Goal: Transaction & Acquisition: Purchase product/service

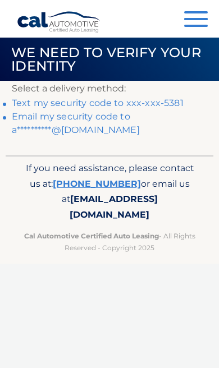
click at [88, 187] on link "[PHONE_NUMBER]" at bounding box center [97, 183] width 88 height 11
click at [163, 102] on link "Text my security code to xxx-xxx-5381" at bounding box center [98, 103] width 172 height 11
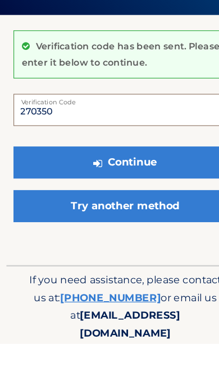
type input "270350"
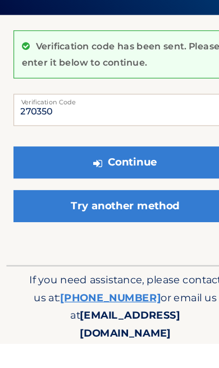
click at [170, 196] on button "Continue" at bounding box center [109, 210] width 195 height 28
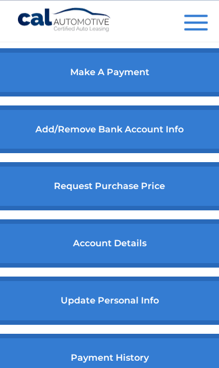
scroll to position [520, 0]
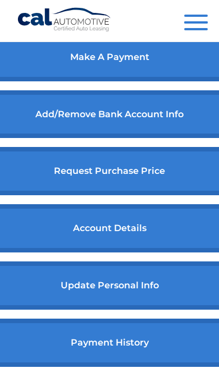
click at [67, 187] on link "request purchase price" at bounding box center [109, 171] width 249 height 48
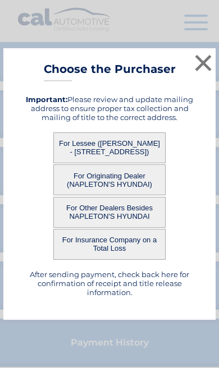
click at [210, 74] on button "×" at bounding box center [203, 63] width 22 height 22
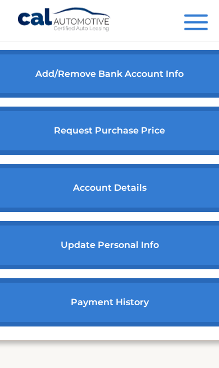
scroll to position [561, 0]
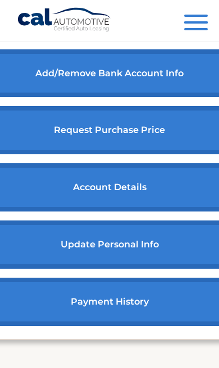
click at [171, 313] on link "payment history" at bounding box center [109, 302] width 249 height 48
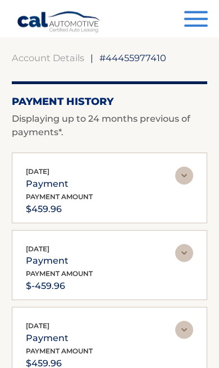
scroll to position [49, 0]
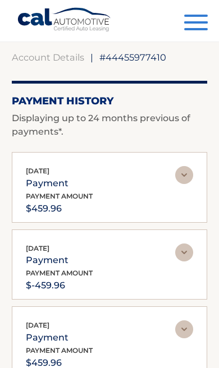
click at [190, 251] on img at bounding box center [184, 253] width 18 height 18
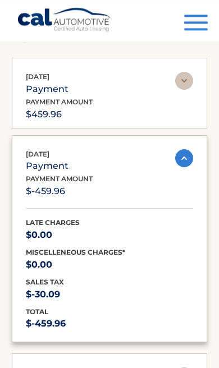
scroll to position [145, 0]
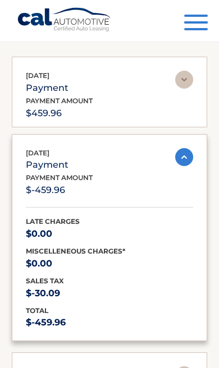
click at [191, 152] on img at bounding box center [184, 157] width 18 height 18
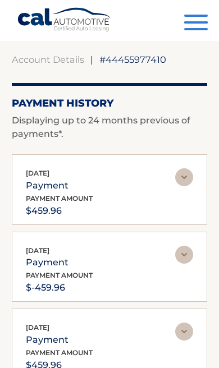
scroll to position [26, 0]
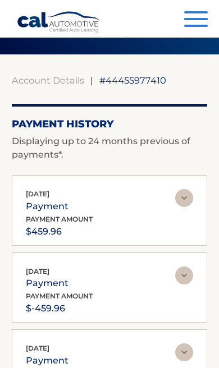
click at [190, 196] on img at bounding box center [184, 198] width 18 height 18
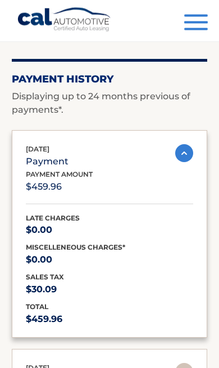
scroll to position [25, 0]
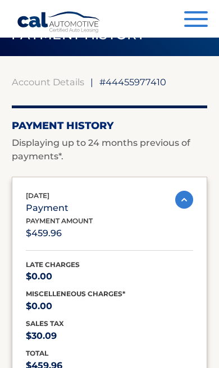
click at [191, 198] on img at bounding box center [184, 200] width 18 height 18
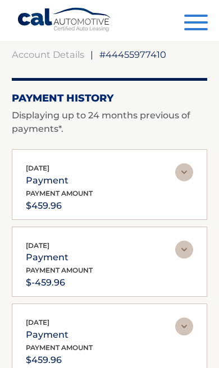
scroll to position [0, 0]
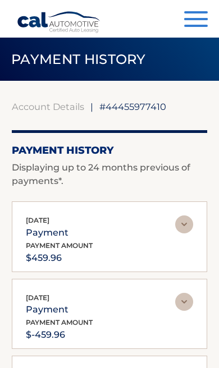
click at [198, 27] on span "button" at bounding box center [196, 26] width 24 height 2
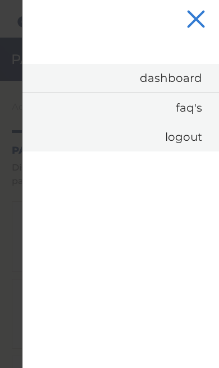
click at [202, 11] on button "Menu" at bounding box center [196, 20] width 24 height 19
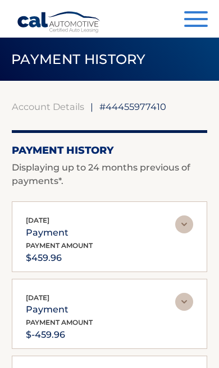
click at [204, 17] on button "Menu" at bounding box center [196, 20] width 24 height 19
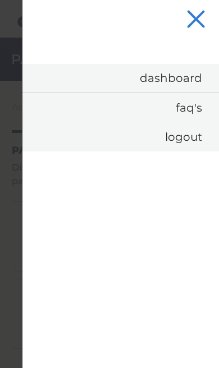
click at [191, 113] on link "FAQ's" at bounding box center [120, 107] width 196 height 29
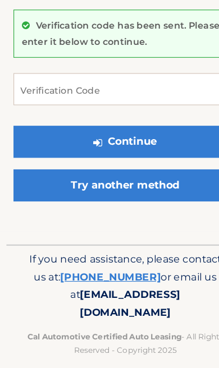
scroll to position [10, 0]
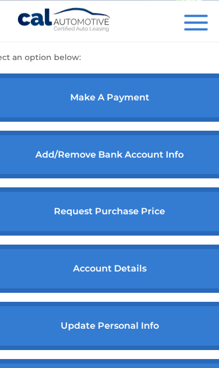
scroll to position [494, 0]
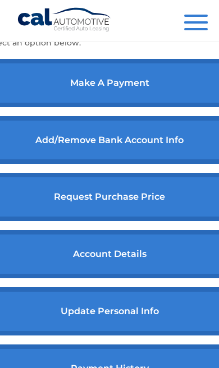
click at [134, 259] on link "account details" at bounding box center [109, 254] width 249 height 48
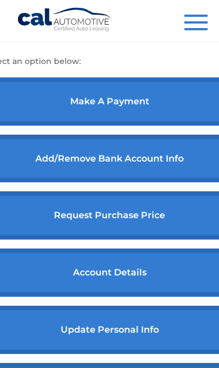
scroll to position [485, 0]
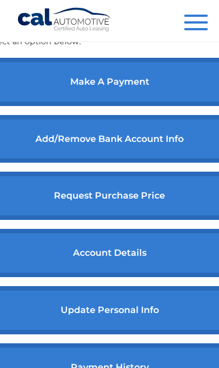
click at [122, 259] on link "account details" at bounding box center [109, 253] width 249 height 48
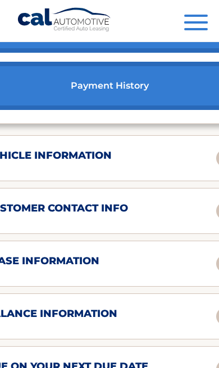
scroll to position [766, 0]
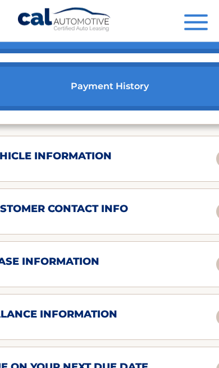
click at [149, 317] on div "balance information Payments Received 2 Payments Remaining 37 Next Payment will…" at bounding box center [109, 317] width 277 height 46
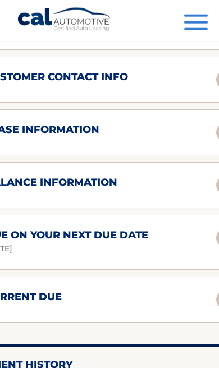
scroll to position [898, 0]
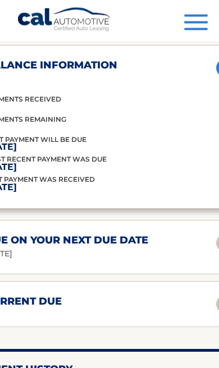
scroll to position [1034, 0]
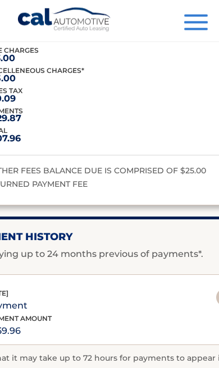
scroll to position [1304, 0]
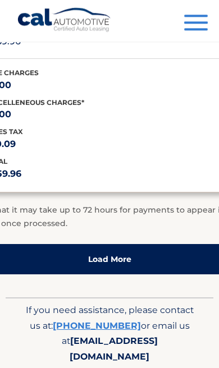
click at [147, 274] on link "Load More" at bounding box center [109, 259] width 277 height 30
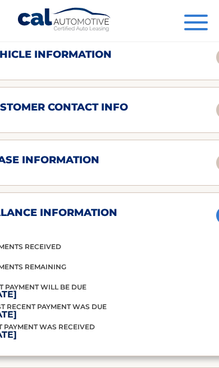
scroll to position [851, 0]
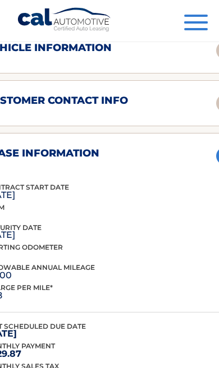
scroll to position [868, 0]
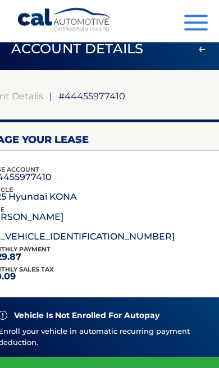
scroll to position [0, 0]
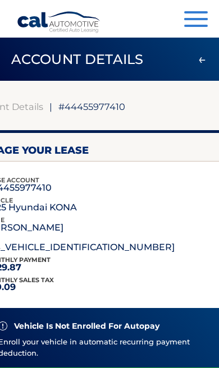
click at [196, 23] on button "Menu" at bounding box center [196, 20] width 24 height 19
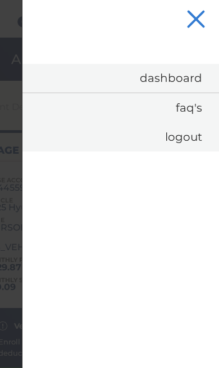
click at [187, 133] on link "Logout" at bounding box center [120, 136] width 196 height 29
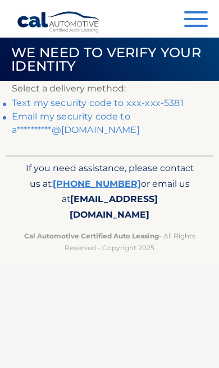
click at [91, 196] on span "[EMAIL_ADDRESS][DOMAIN_NAME]" at bounding box center [114, 207] width 88 height 26
click at [172, 100] on link "Text my security code to xxx-xxx-5381" at bounding box center [98, 103] width 172 height 11
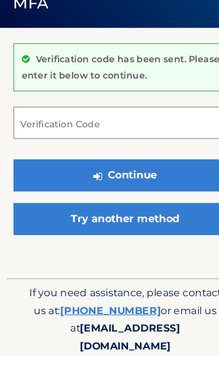
click at [113, 150] on input "Verification Code" at bounding box center [109, 164] width 195 height 28
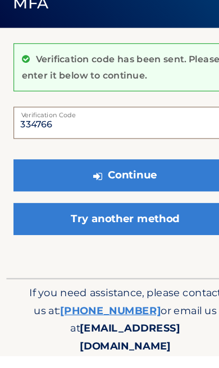
scroll to position [10, 0]
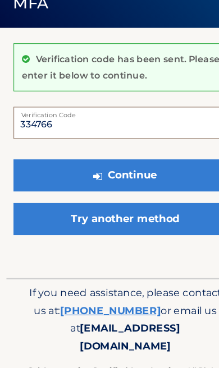
type input "334766"
click at [164, 186] on button "Continue" at bounding box center [109, 200] width 195 height 28
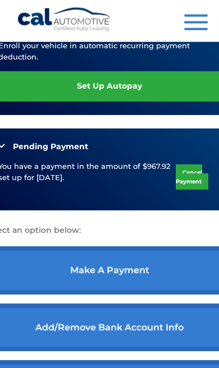
scroll to position [327, 0]
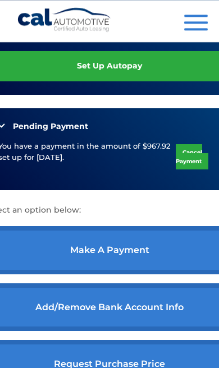
click at [166, 256] on link "make a payment" at bounding box center [109, 250] width 249 height 48
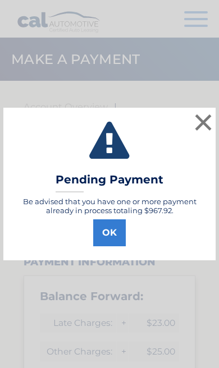
select select "YzkxMGMwYTYtNmFlYS00YjVjLWEyMjEtNzAxMDU1NzQ5NTRk"
click at [119, 231] on button "OK" at bounding box center [109, 232] width 33 height 27
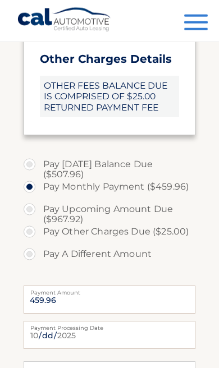
scroll to position [577, 0]
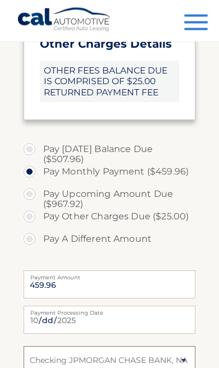
click at [140, 346] on select "Select Bank Account Checking JPMORGAN CHASE BANK, NA *****7593" at bounding box center [110, 360] width 172 height 28
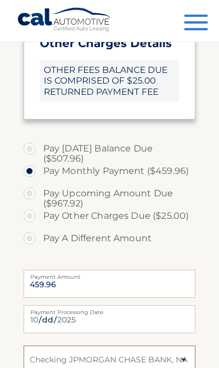
select select
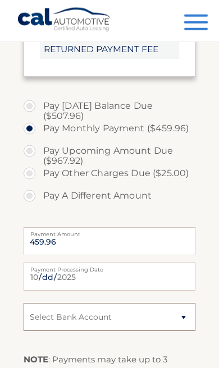
click at [146, 303] on select "Select Bank Account Checking JPMORGAN CHASE BANK, NA *****7593" at bounding box center [110, 317] width 172 height 28
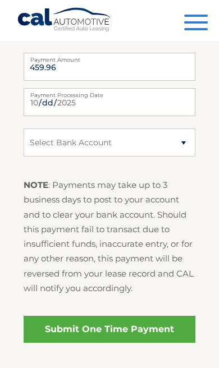
scroll to position [809, 0]
click at [154, 316] on link "Submit One Time Payment" at bounding box center [110, 329] width 172 height 27
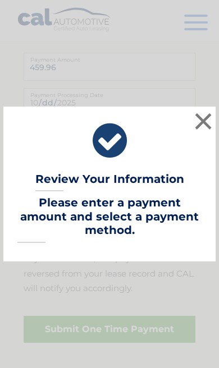
click at [201, 132] on button "×" at bounding box center [203, 121] width 22 height 22
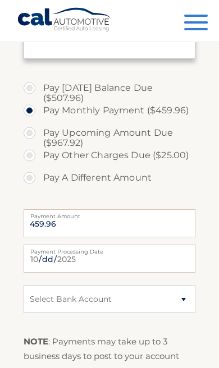
scroll to position [652, 0]
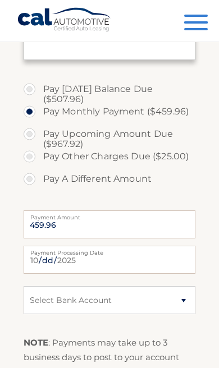
click at [178, 103] on label "Pay Monthly Payment ($459.96)" at bounding box center [110, 111] width 172 height 22
click at [39, 103] on input "Pay Monthly Payment ($459.96)" at bounding box center [33, 109] width 11 height 18
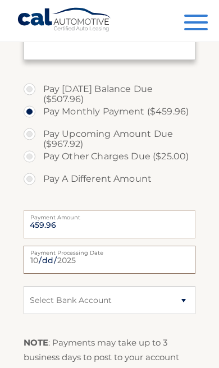
click at [151, 246] on input "2025-10-07" at bounding box center [110, 260] width 172 height 28
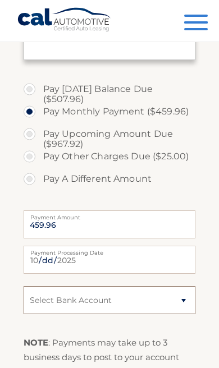
click at [164, 286] on select "Select Bank Account Checking JPMORGAN CHASE BANK, NA *****7593" at bounding box center [110, 300] width 172 height 28
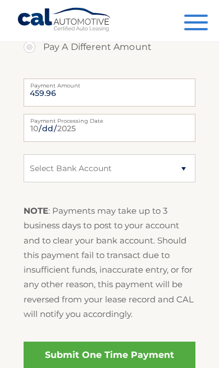
scroll to position [783, 0]
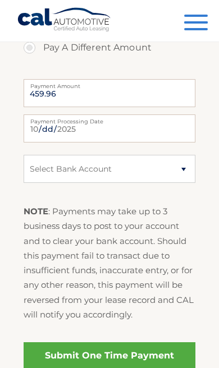
click at [165, 342] on link "Submit One Time Payment" at bounding box center [110, 355] width 172 height 27
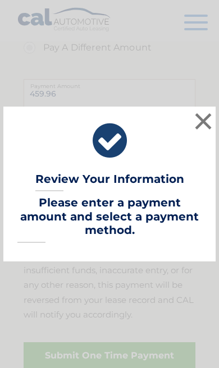
click at [204, 132] on button "×" at bounding box center [203, 121] width 22 height 22
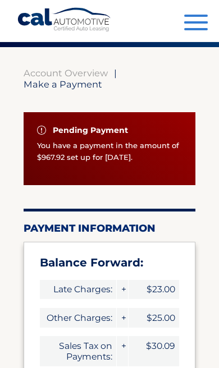
scroll to position [0, 0]
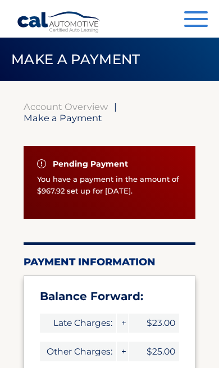
click at [197, 21] on button "Menu" at bounding box center [196, 20] width 24 height 19
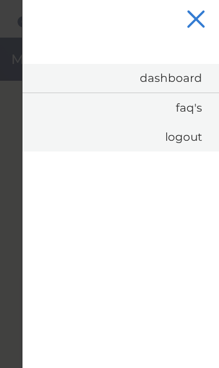
click at [195, 77] on link "Dashboard" at bounding box center [120, 78] width 196 height 29
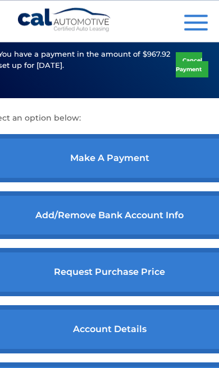
scroll to position [430, 0]
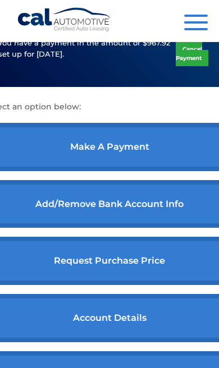
click at [166, 212] on link "Add/Remove bank account info" at bounding box center [109, 204] width 249 height 48
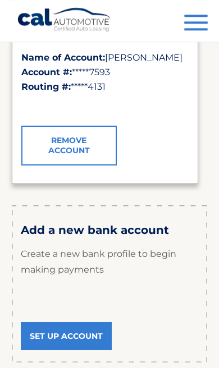
scroll to position [192, 0]
click at [90, 332] on link "Set Up Account" at bounding box center [66, 336] width 91 height 28
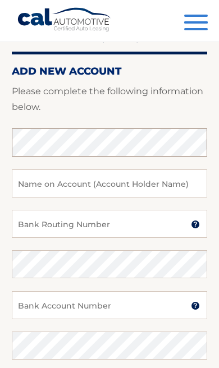
scroll to position [70, 0]
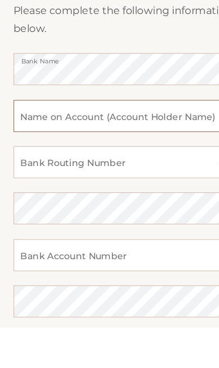
click at [166, 169] on input "text" at bounding box center [109, 183] width 195 height 28
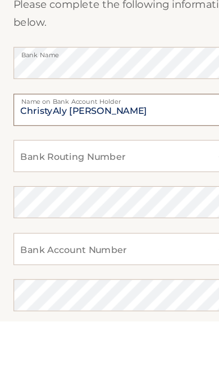
type input "ChristyAly Jean"
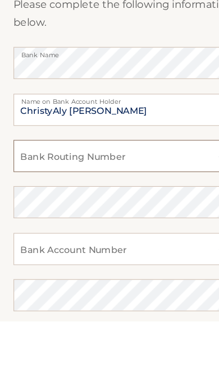
click at [146, 210] on input "Bank Routing Number" at bounding box center [109, 224] width 195 height 28
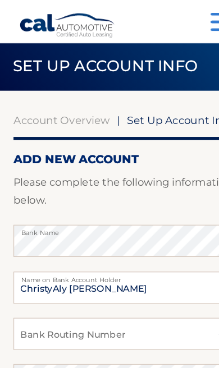
scroll to position [0, 0]
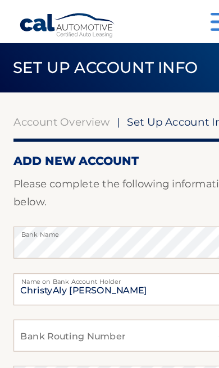
click at [185, 21] on button "Menu" at bounding box center [196, 20] width 24 height 19
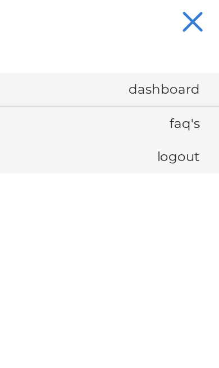
click at [161, 71] on link "Dashboard" at bounding box center [120, 78] width 196 height 29
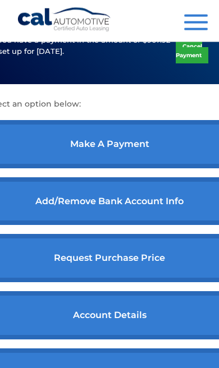
scroll to position [433, 0]
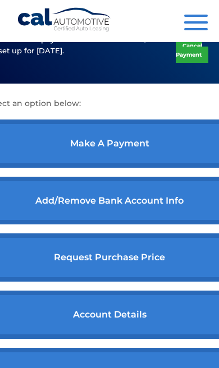
click at [184, 160] on link "make a payment" at bounding box center [109, 144] width 249 height 48
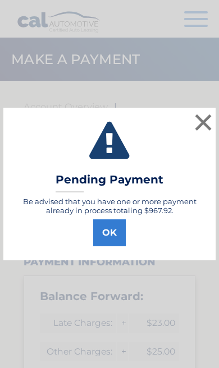
select select "YzkxMGMwYTYtNmFlYS00YjVjLWEyMjEtNzAxMDU1NzQ5NTRk"
click at [112, 231] on button "OK" at bounding box center [109, 232] width 33 height 27
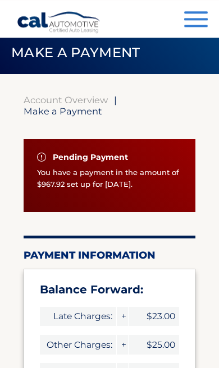
scroll to position [0, 5]
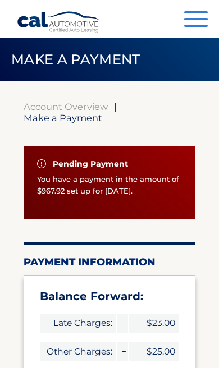
click at [191, 22] on button "Menu" at bounding box center [196, 20] width 24 height 19
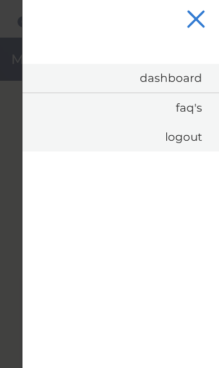
click at [196, 77] on link "Dashboard" at bounding box center [120, 78] width 196 height 29
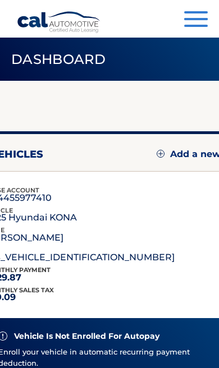
click at [201, 20] on span "button" at bounding box center [196, 19] width 24 height 2
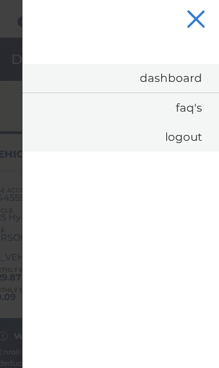
click at [197, 27] on button "Menu" at bounding box center [196, 20] width 24 height 19
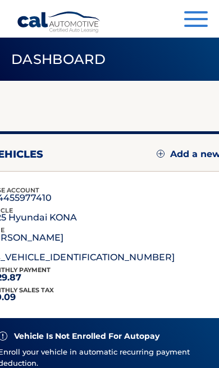
click at [201, 17] on button "Menu" at bounding box center [196, 20] width 24 height 19
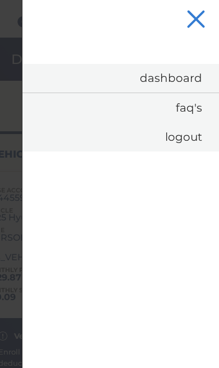
click at [186, 139] on link "Logout" at bounding box center [120, 136] width 196 height 29
